Goal: Task Accomplishment & Management: Use online tool/utility

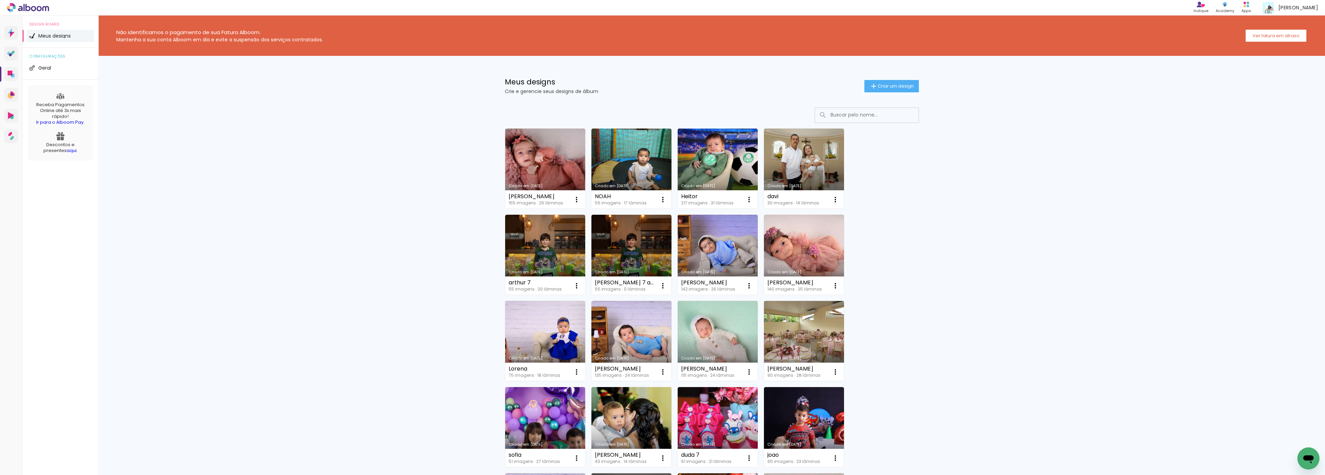
click at [698, 241] on link "Criado em [DATE]" at bounding box center [718, 255] width 80 height 80
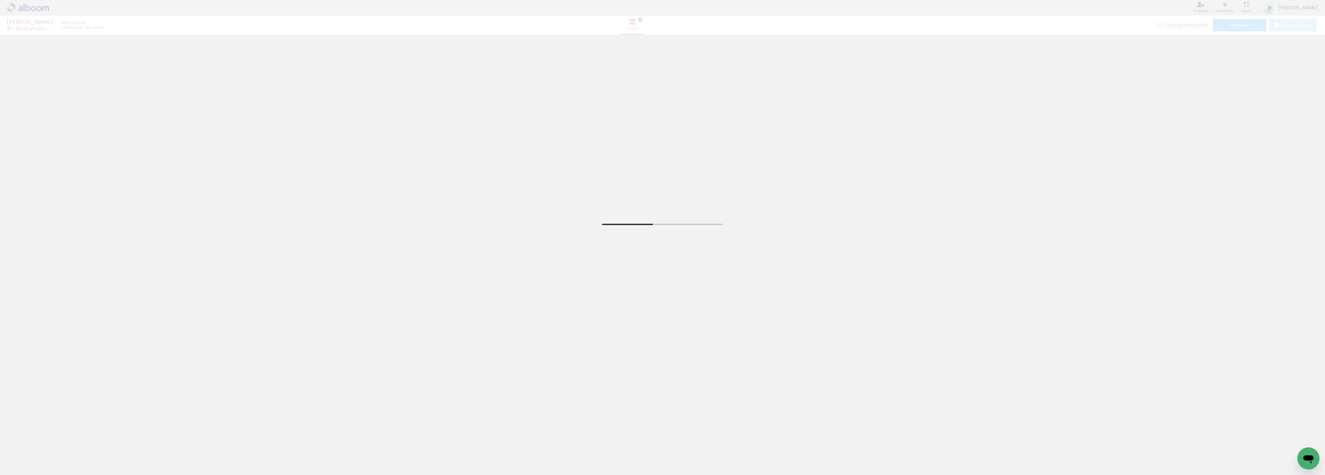
scroll to position [2538, 0]
